Goal: Obtain resource: Obtain resource

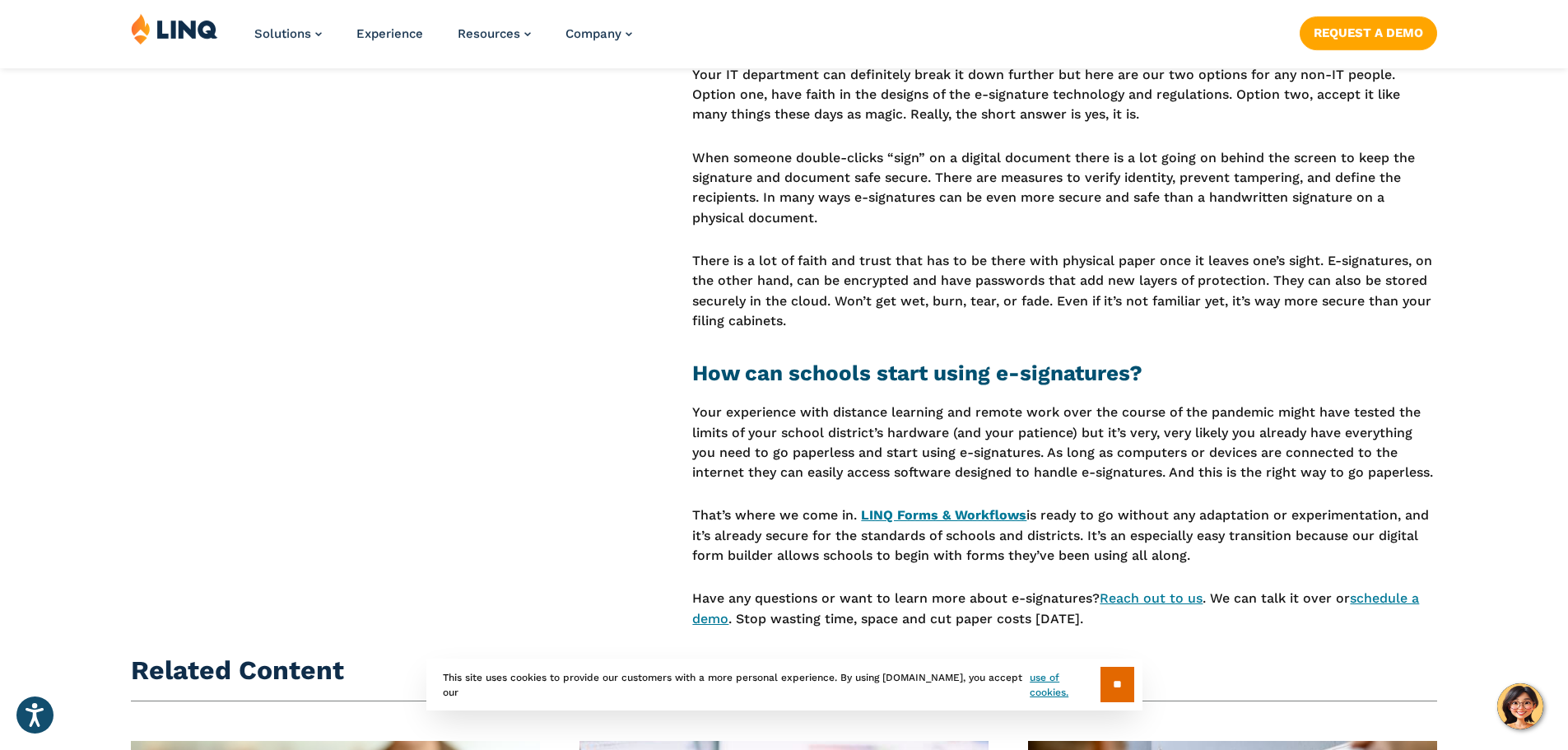
scroll to position [1563, 0]
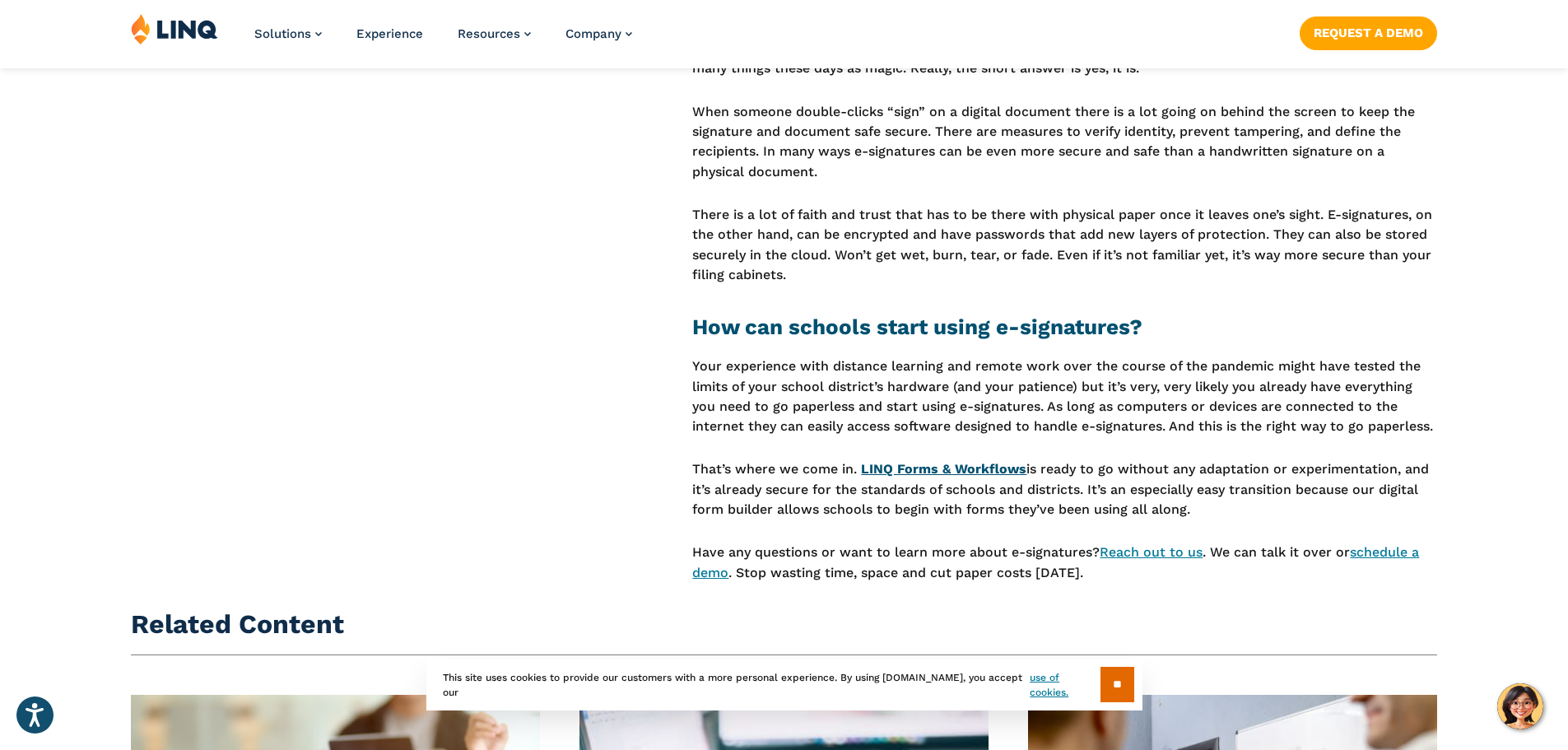
click at [936, 469] on link "LINQ Forms & Workflows" at bounding box center [944, 469] width 165 height 15
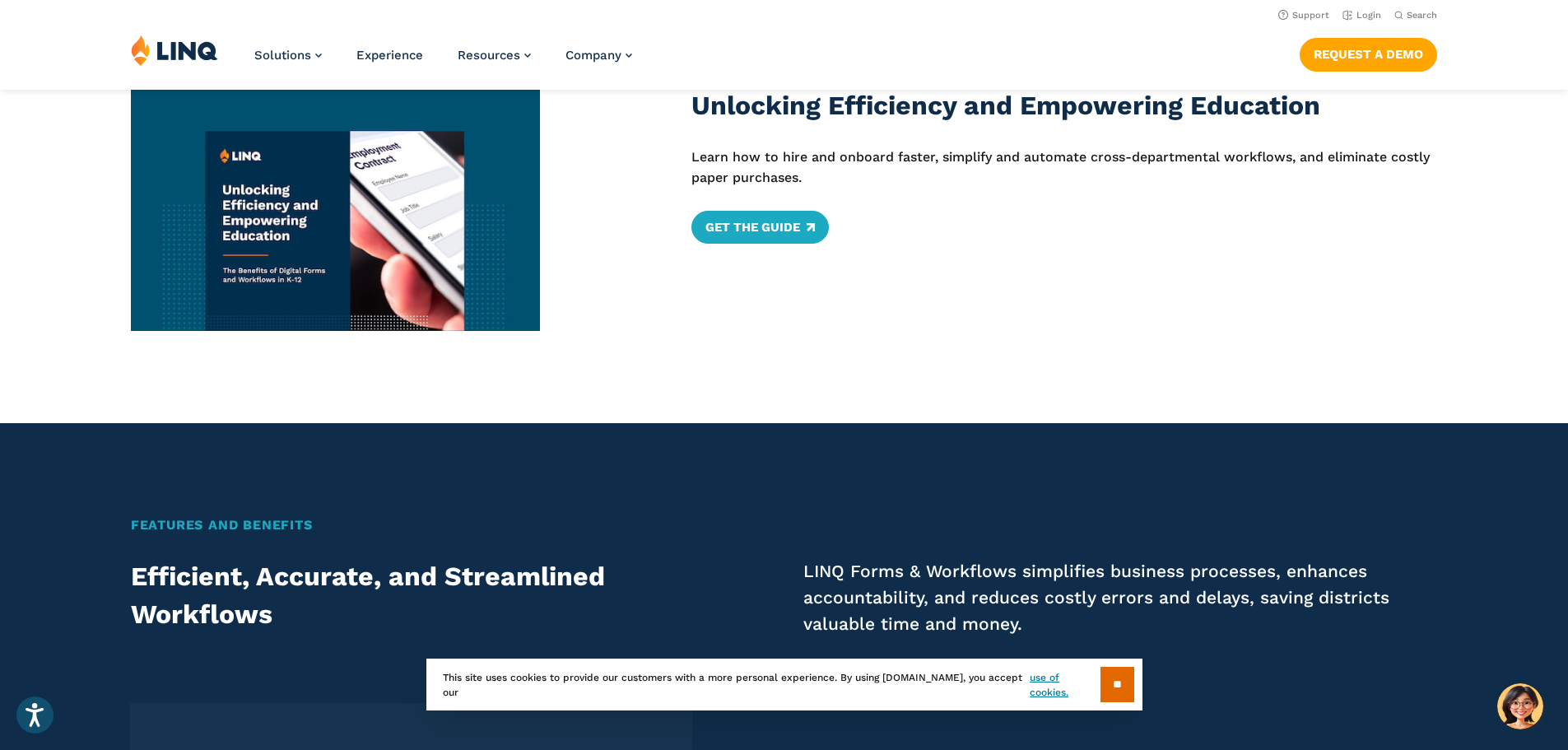
scroll to position [741, 0]
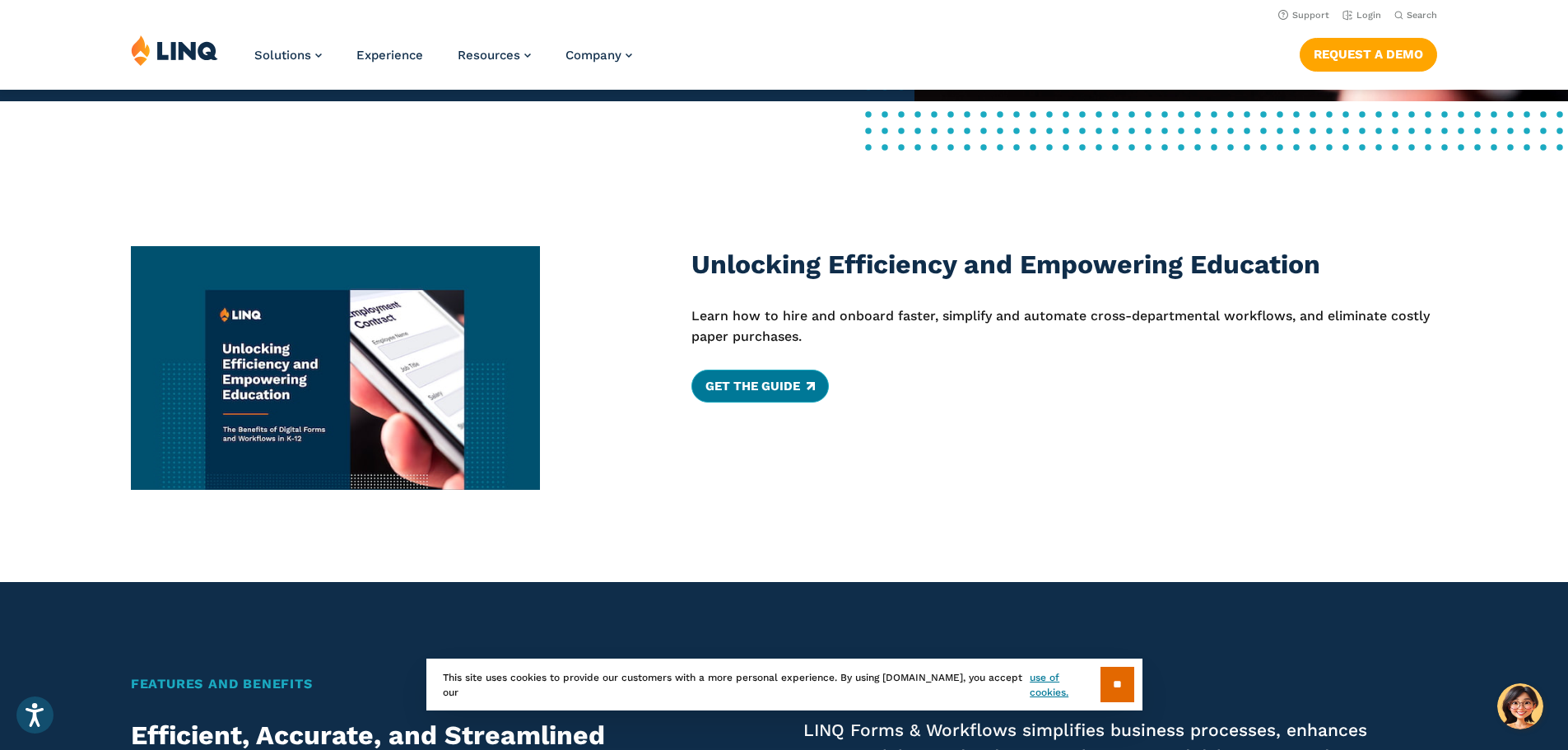
click at [764, 395] on link "Get The Guide" at bounding box center [760, 386] width 138 height 32
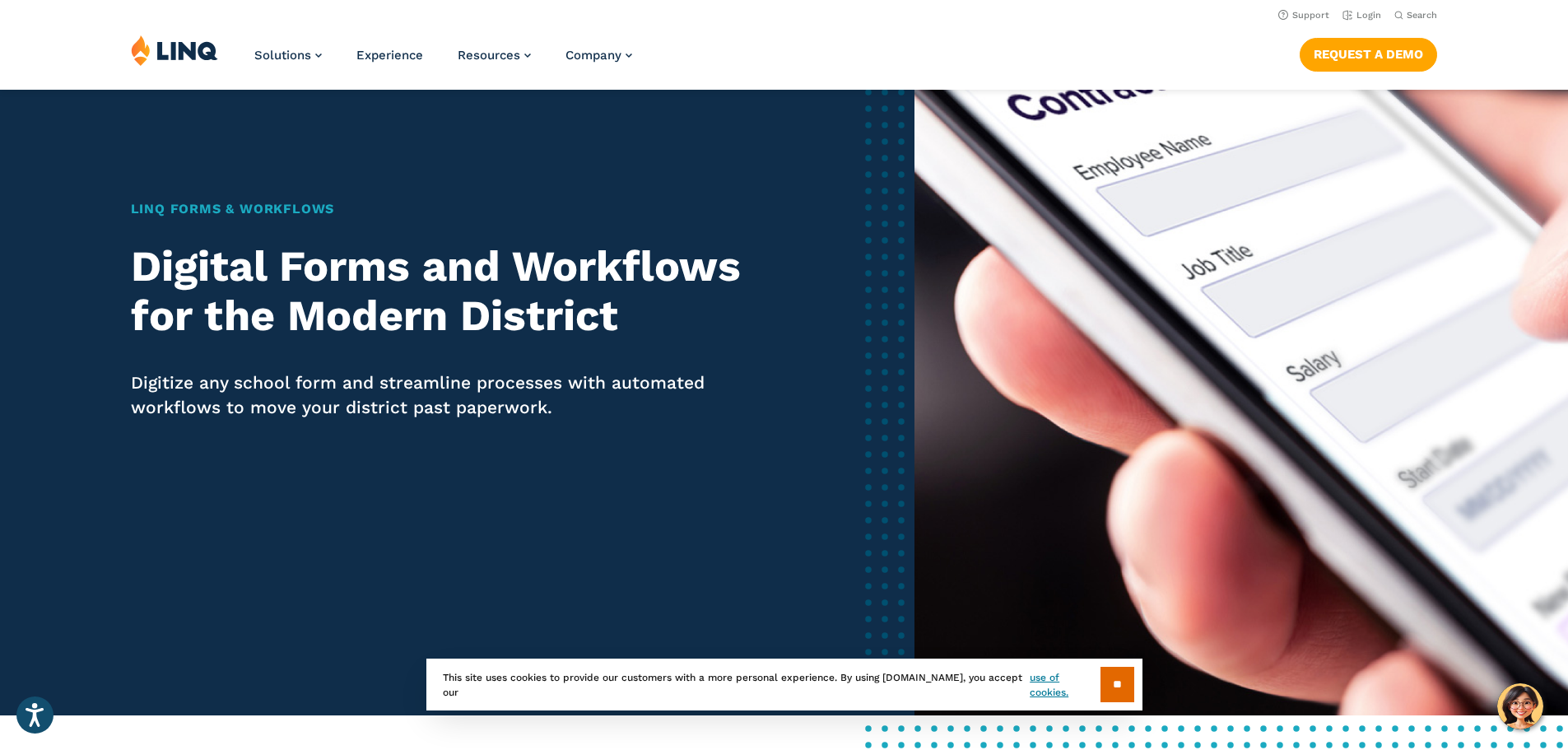
scroll to position [0, 0]
